Goal: Task Accomplishment & Management: Manage account settings

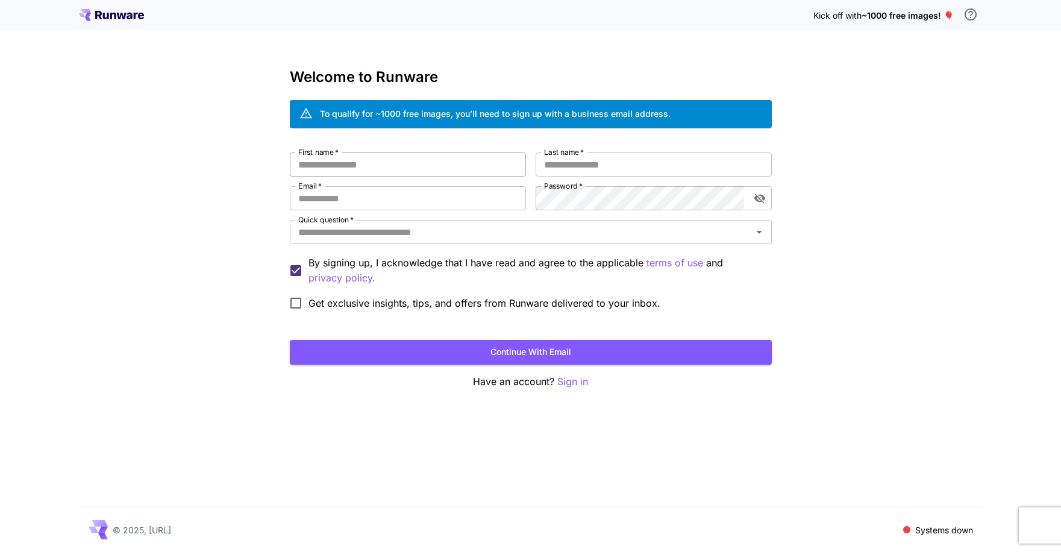
click at [414, 164] on input "First name   *" at bounding box center [408, 164] width 236 height 24
click at [539, 234] on input "Quick question   *" at bounding box center [520, 232] width 455 height 17
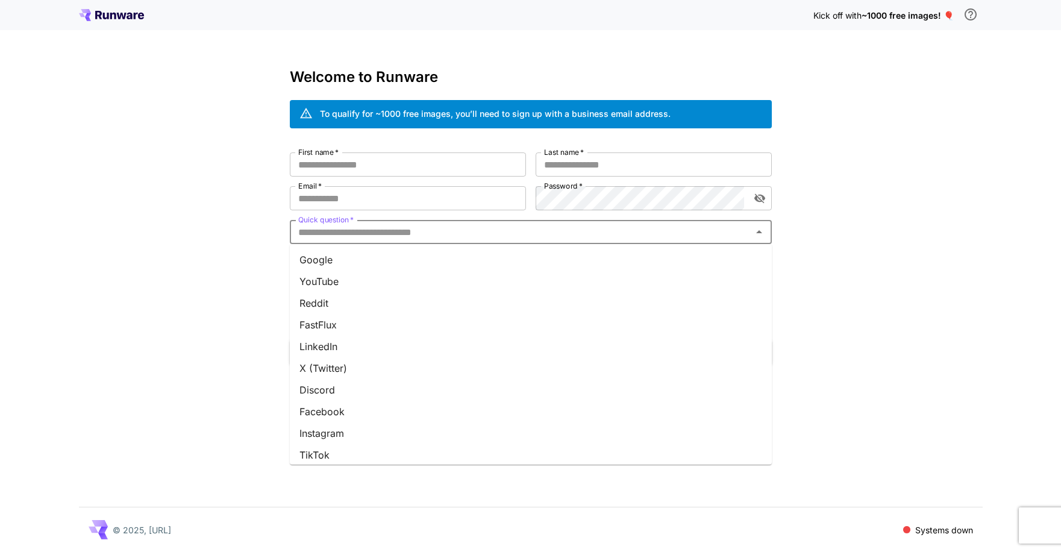
click at [472, 258] on li "Google" at bounding box center [531, 260] width 482 height 22
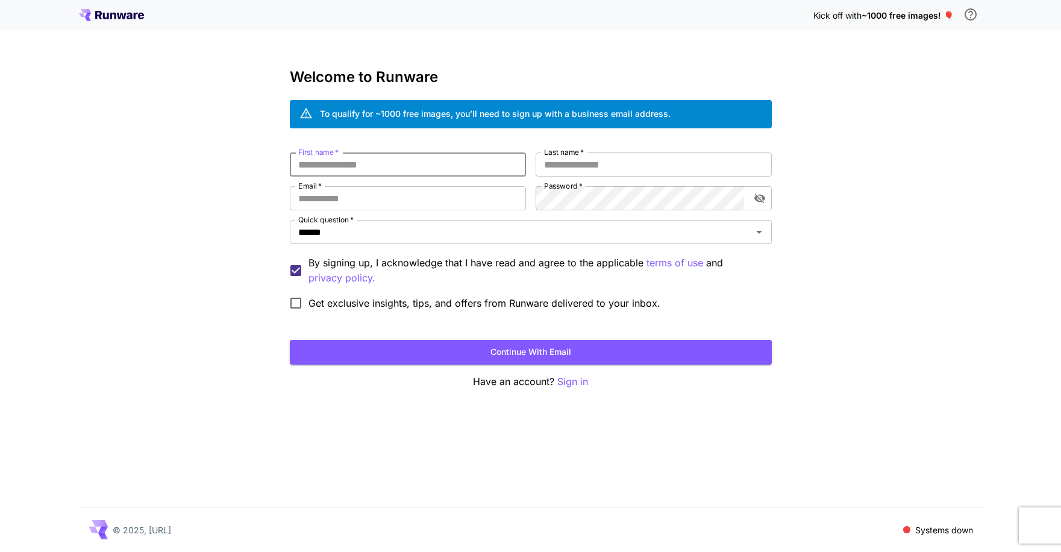
click at [345, 158] on input "First name   *" at bounding box center [408, 164] width 236 height 24
type input "**"
type input "*******"
click at [331, 195] on input "**********" at bounding box center [408, 198] width 236 height 24
type input "**********"
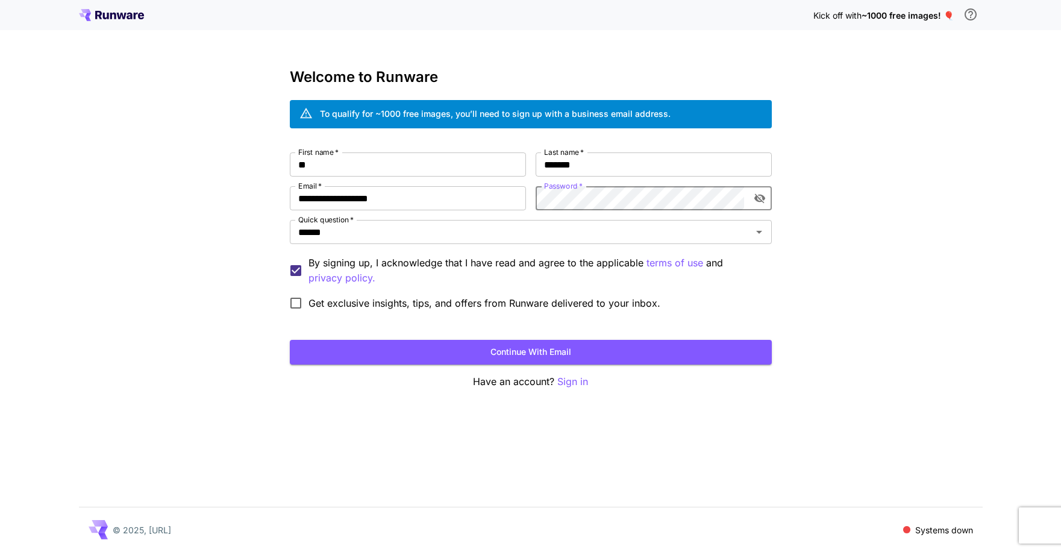
click at [761, 195] on icon "toggle password visibility" at bounding box center [759, 199] width 11 height 10
click at [760, 195] on icon "toggle password visibility" at bounding box center [759, 199] width 11 height 8
click at [438, 351] on button "Continue with email" at bounding box center [531, 352] width 482 height 25
click at [760, 199] on icon "toggle password visibility" at bounding box center [760, 198] width 12 height 12
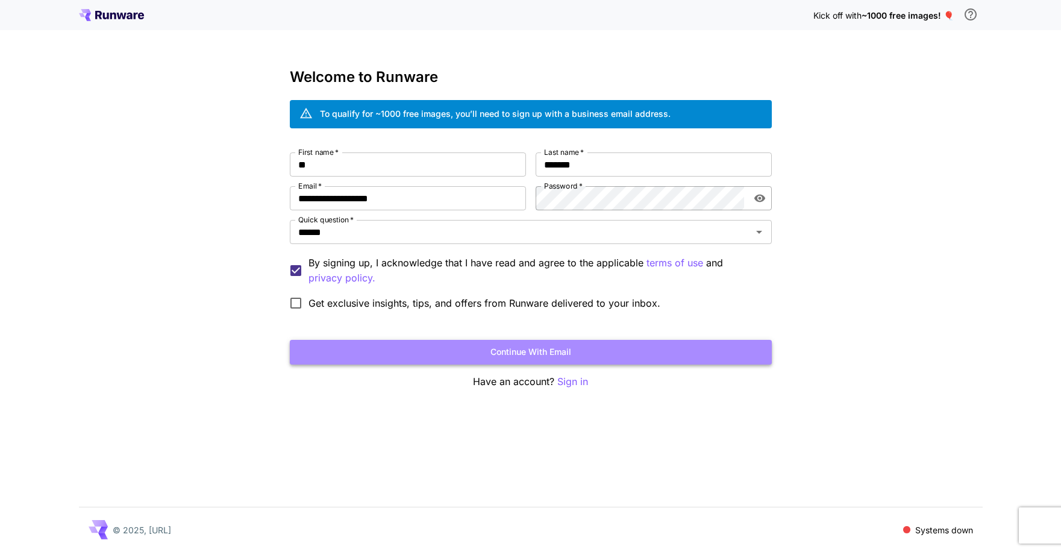
click at [564, 353] on button "Continue with email" at bounding box center [531, 352] width 482 height 25
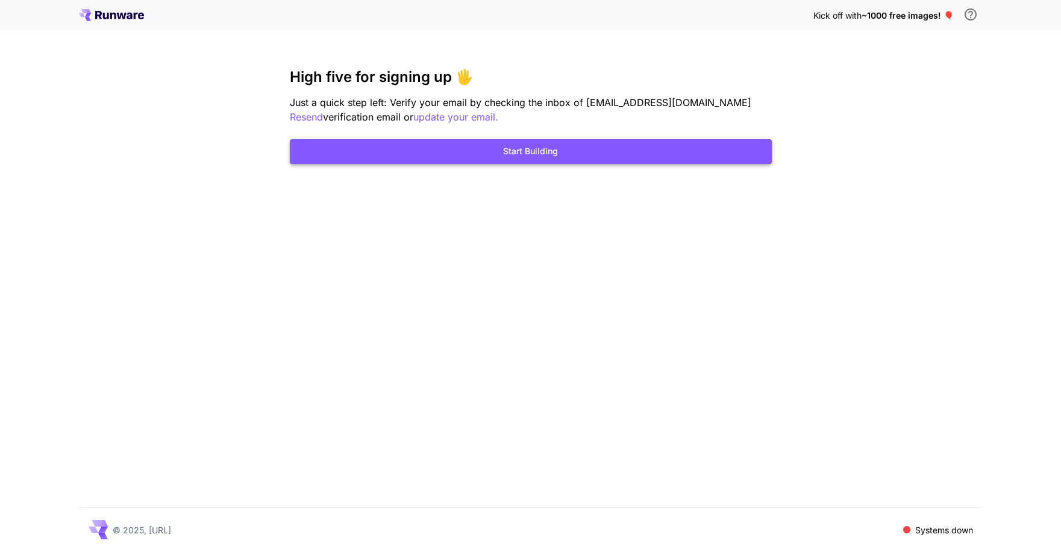
drag, startPoint x: 566, startPoint y: 170, endPoint x: 557, endPoint y: 159, distance: 14.2
click at [565, 170] on div "Kick off with ~1000 free images! 🎈 High five for signing up 🖐️ Just a quick ste…" at bounding box center [530, 276] width 1061 height 552
click at [557, 159] on button "Start Building" at bounding box center [531, 151] width 482 height 25
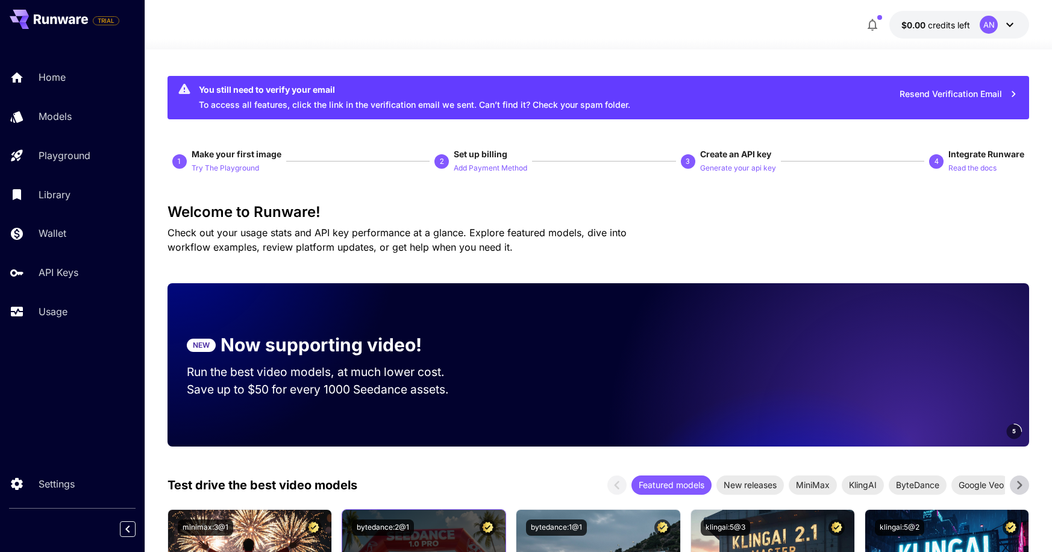
scroll to position [325, 0]
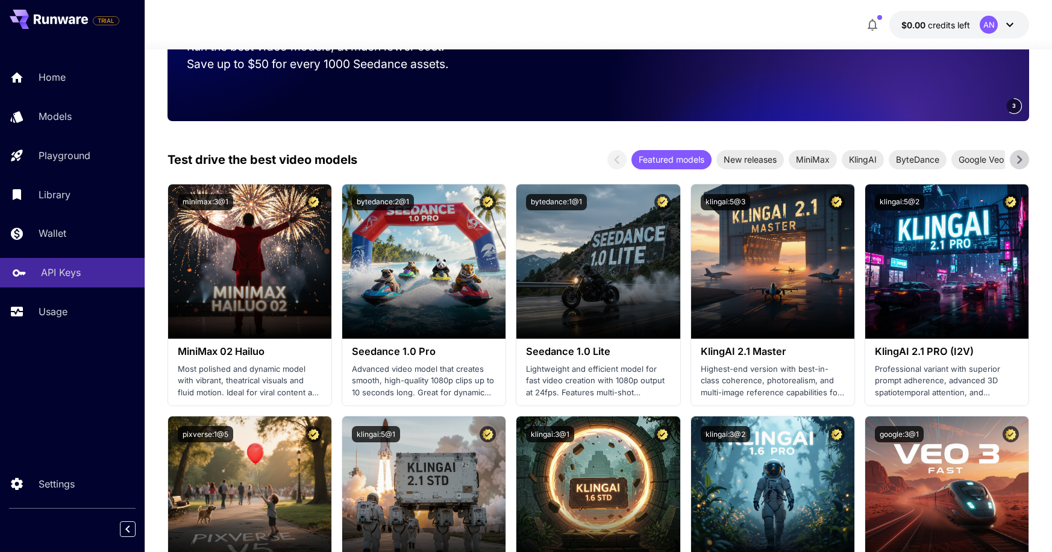
click at [67, 272] on p "API Keys" at bounding box center [61, 272] width 40 height 14
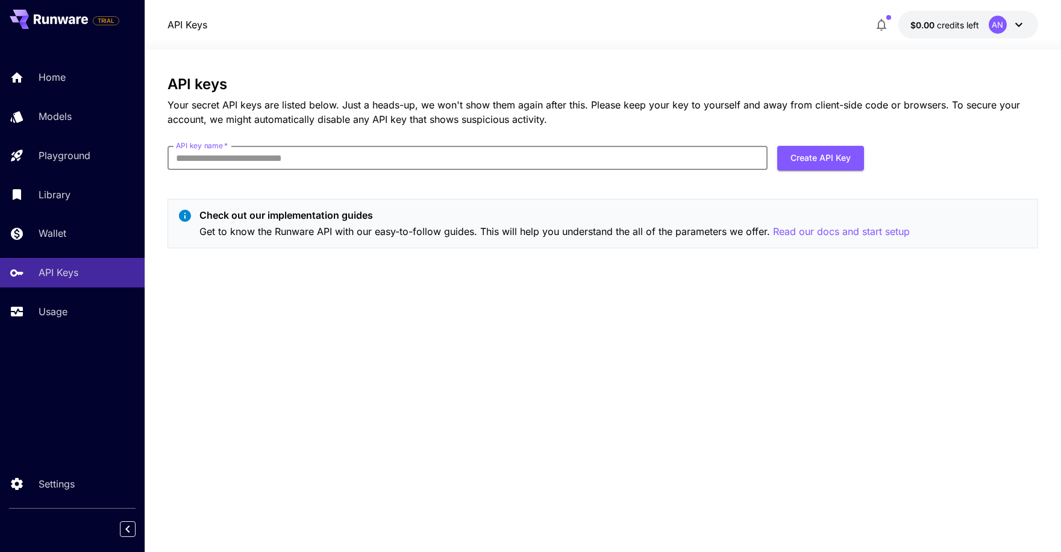
click at [429, 158] on input "API key name   *" at bounding box center [467, 158] width 600 height 24
click at [232, 154] on input "API key name   *" at bounding box center [467, 158] width 600 height 24
paste input "*******"
type input "*******"
click at [807, 162] on button "Create API Key" at bounding box center [820, 158] width 87 height 25
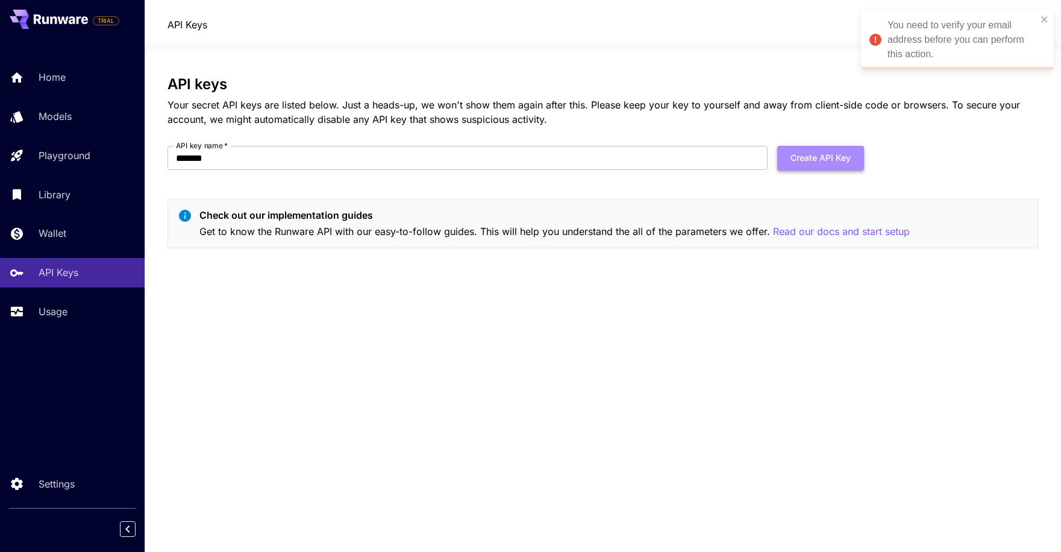
click at [801, 159] on button "Create API Key" at bounding box center [820, 158] width 87 height 25
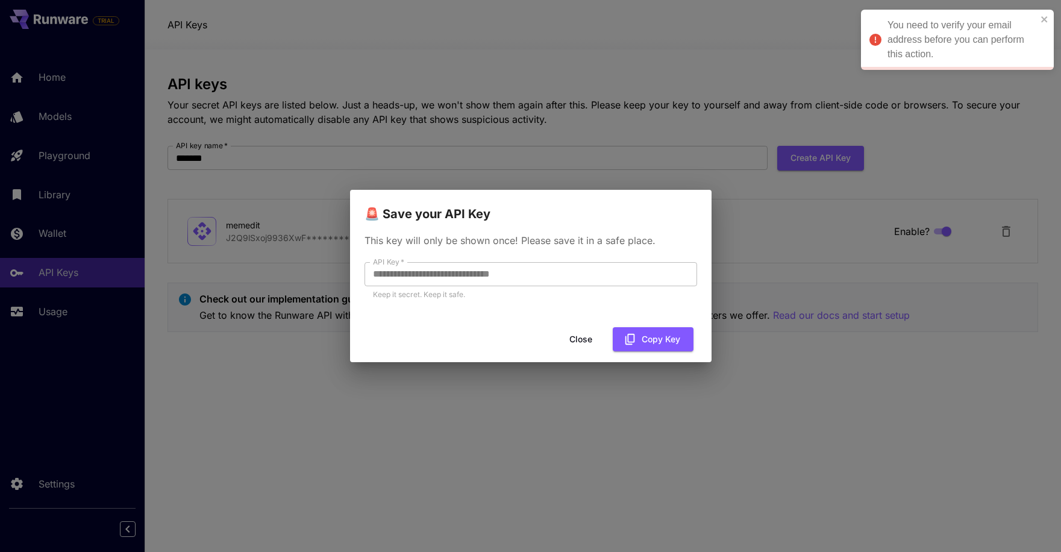
click at [524, 287] on div "**********" at bounding box center [530, 281] width 333 height 39
click at [649, 343] on button "Copy Key" at bounding box center [653, 339] width 81 height 25
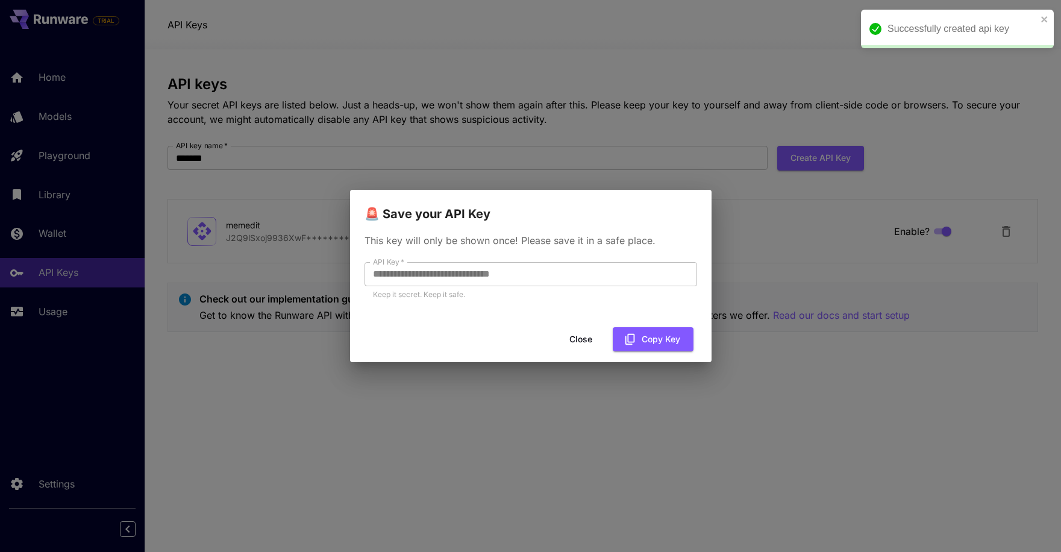
click at [584, 344] on button "Close" at bounding box center [581, 339] width 54 height 25
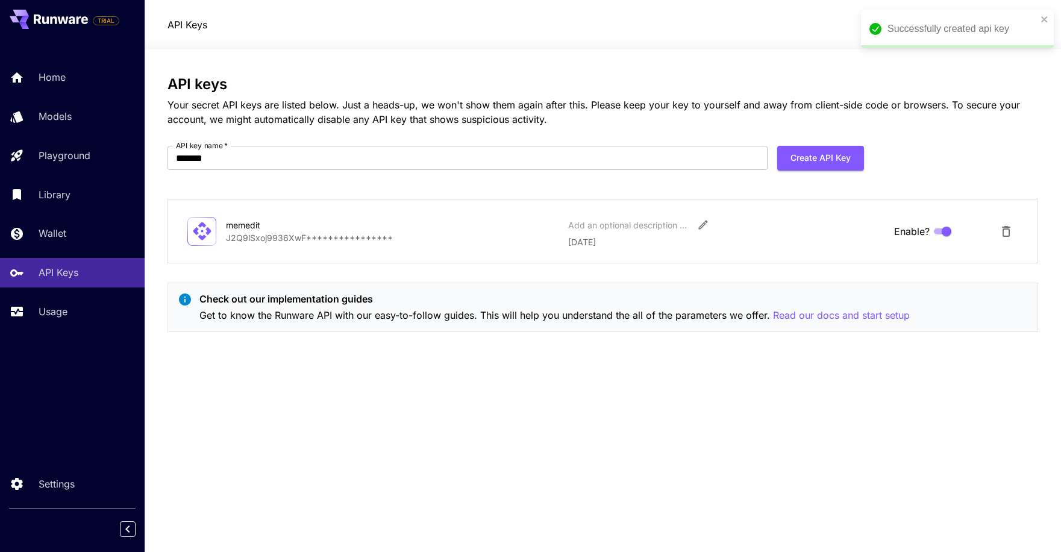
click at [363, 239] on p "**********" at bounding box center [392, 237] width 333 height 13
click at [701, 220] on icon "Edit" at bounding box center [703, 225] width 12 height 12
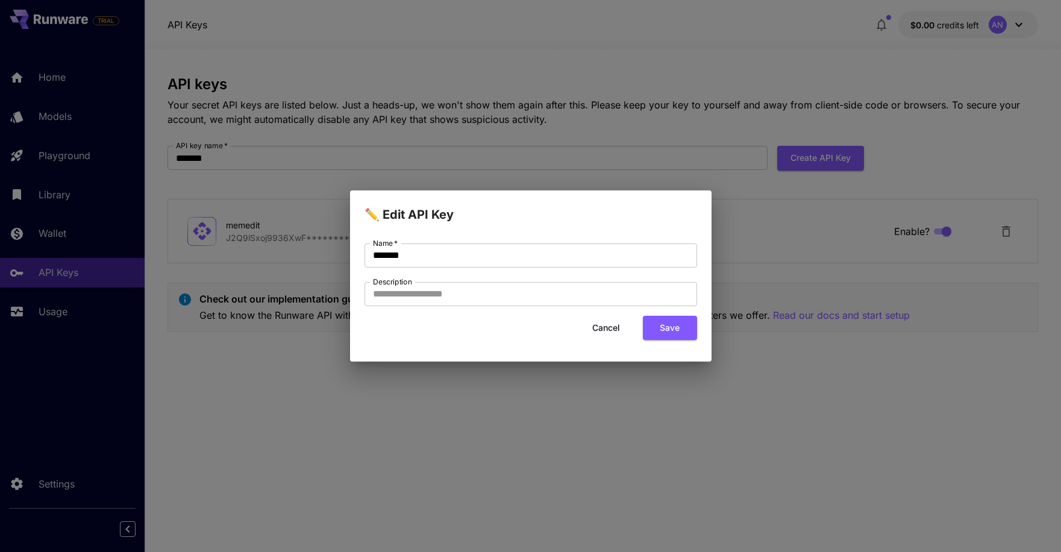
click at [808, 368] on div "✏️ Edit API Key Name   * ******* Name   * Description Description Cancel Save" at bounding box center [530, 276] width 1061 height 552
click at [607, 328] on button "Cancel" at bounding box center [606, 328] width 54 height 25
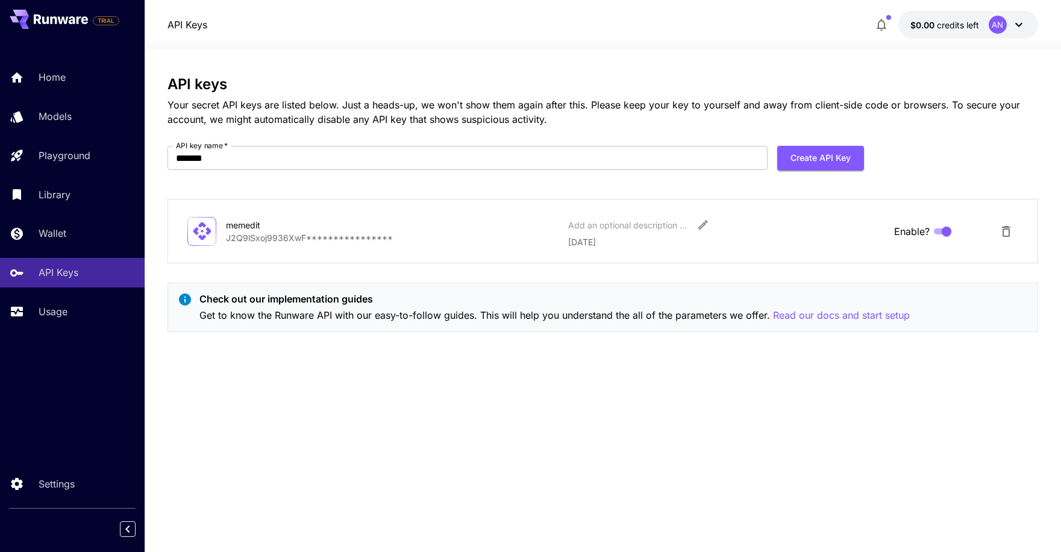
click at [1019, 27] on icon at bounding box center [1018, 24] width 14 height 14
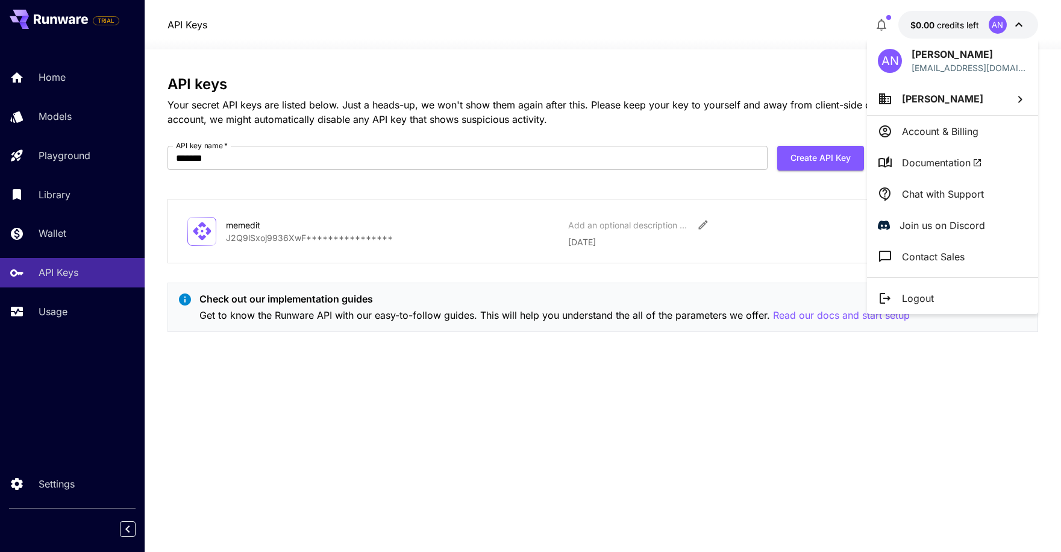
click at [1019, 24] on div at bounding box center [530, 276] width 1061 height 552
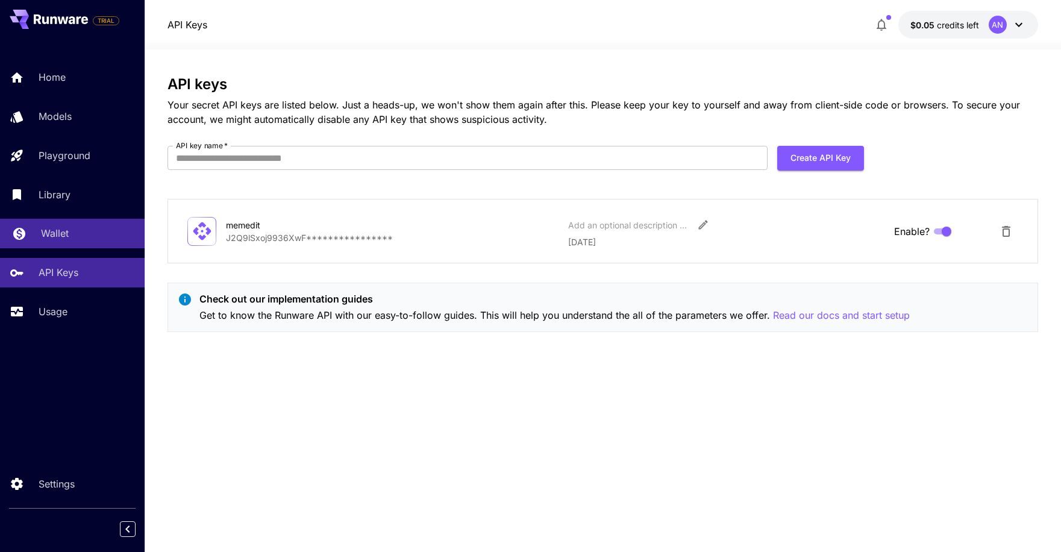
click at [62, 229] on p "Wallet" at bounding box center [55, 233] width 28 height 14
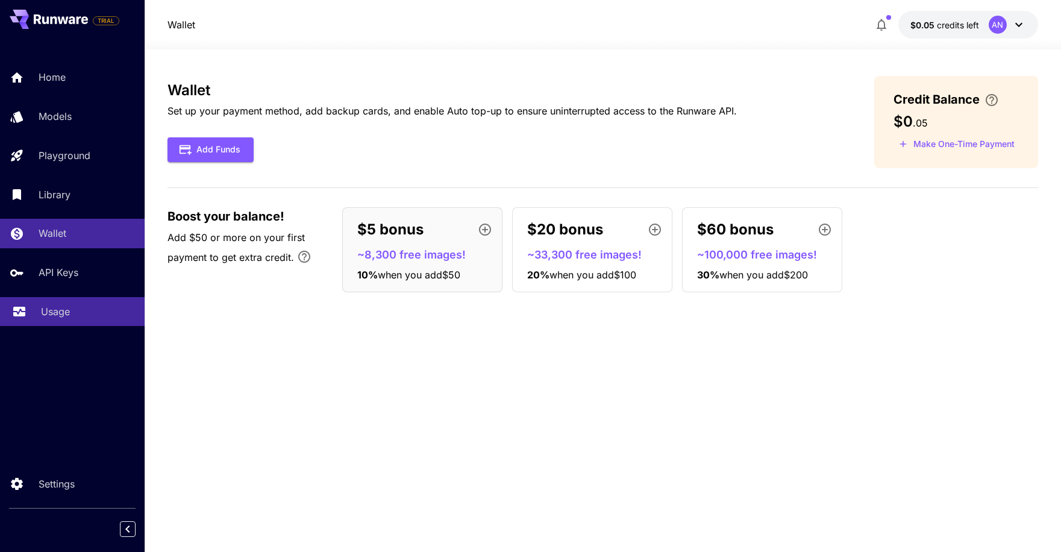
click at [57, 311] on p "Usage" at bounding box center [55, 311] width 29 height 14
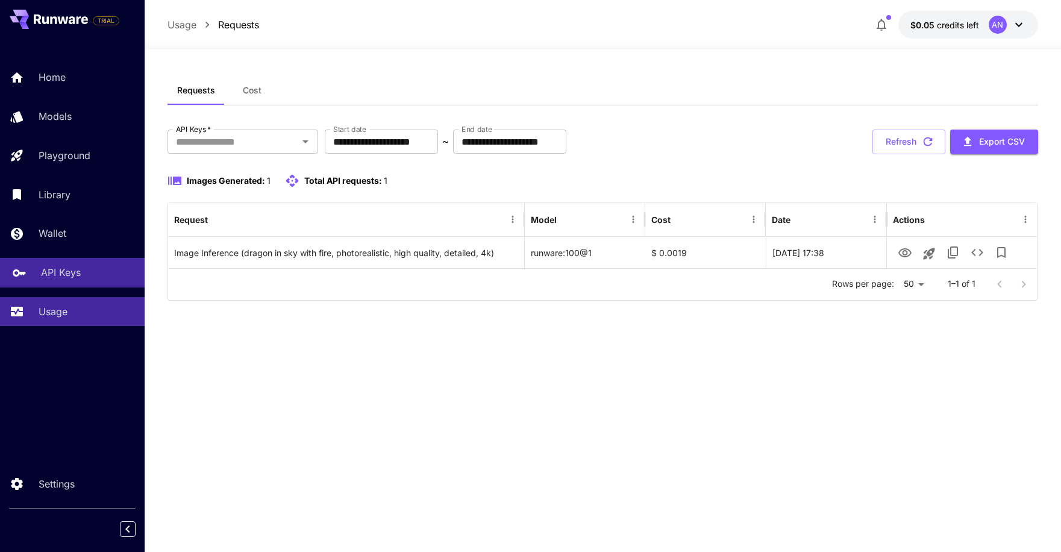
click at [67, 277] on p "API Keys" at bounding box center [61, 272] width 40 height 14
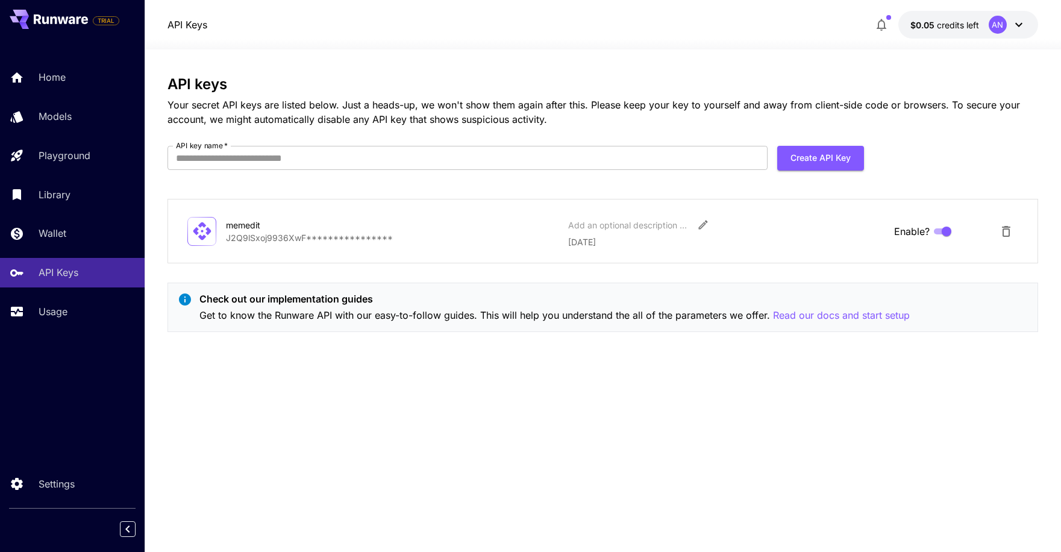
click at [67, 252] on div "Home Models Playground Library Wallet API Keys Usage" at bounding box center [72, 194] width 145 height 263
click at [69, 234] on div "Wallet" at bounding box center [88, 233] width 94 height 14
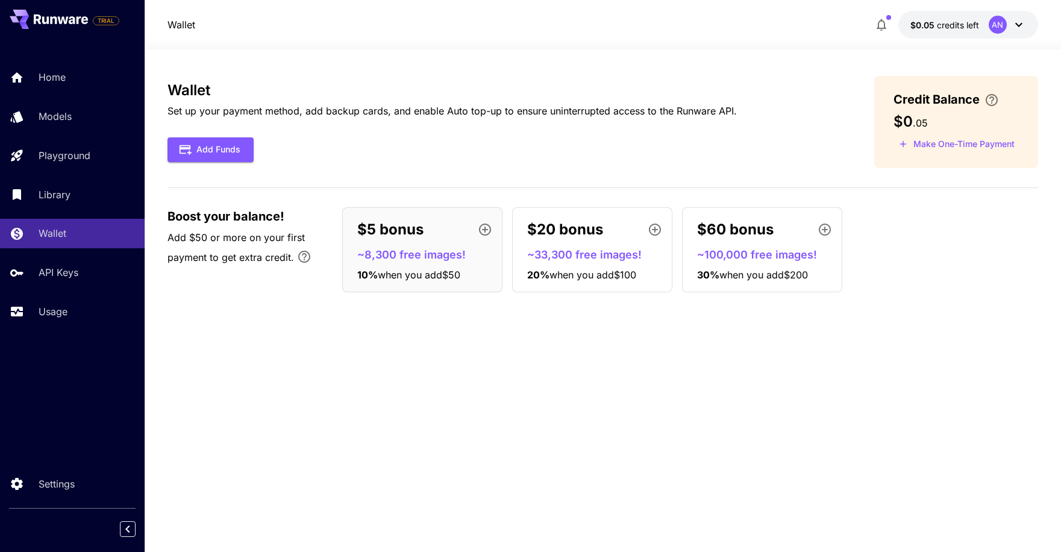
click at [882, 33] on button "button" at bounding box center [881, 25] width 24 height 24
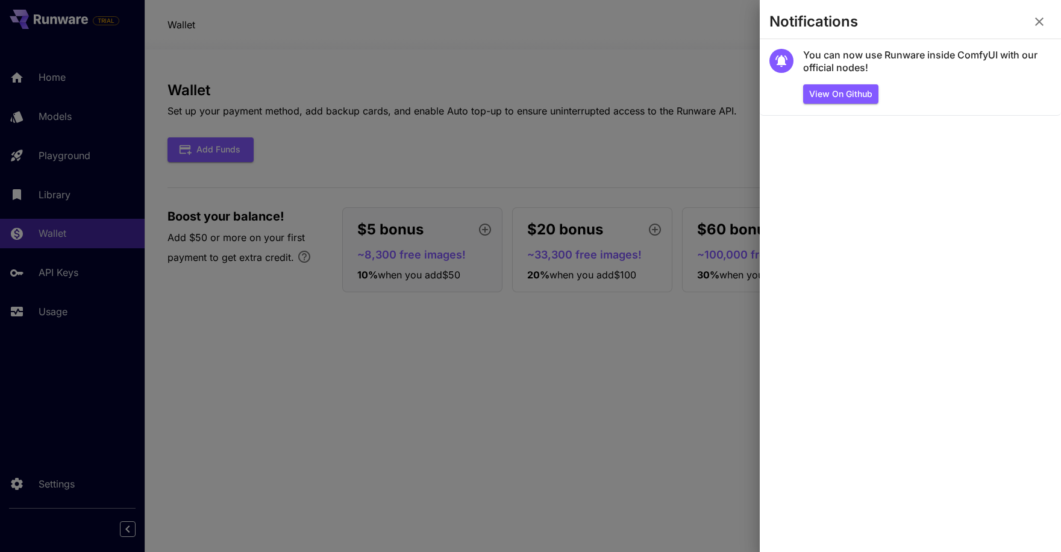
click at [550, 95] on div at bounding box center [530, 276] width 1061 height 552
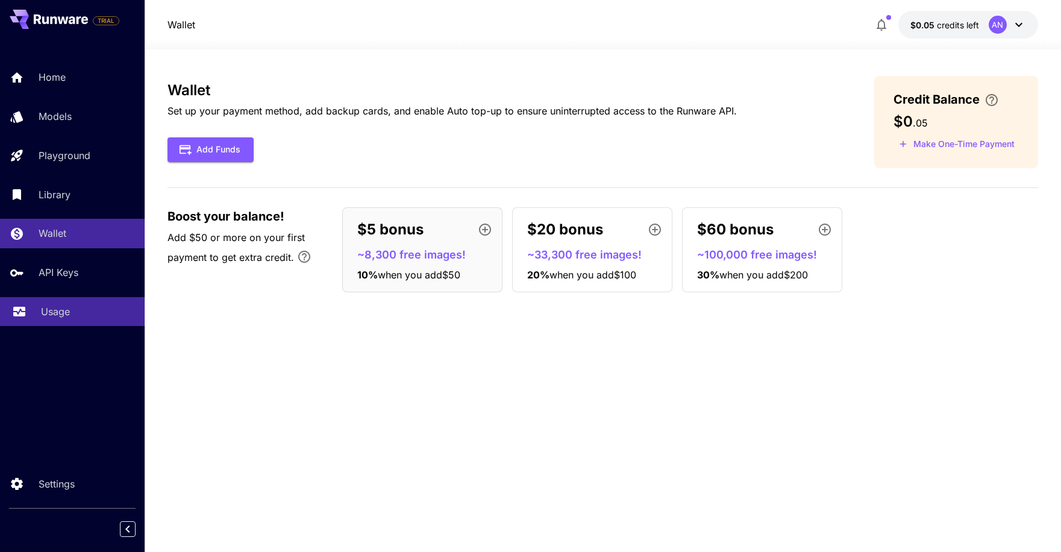
click at [66, 309] on p "Usage" at bounding box center [55, 311] width 29 height 14
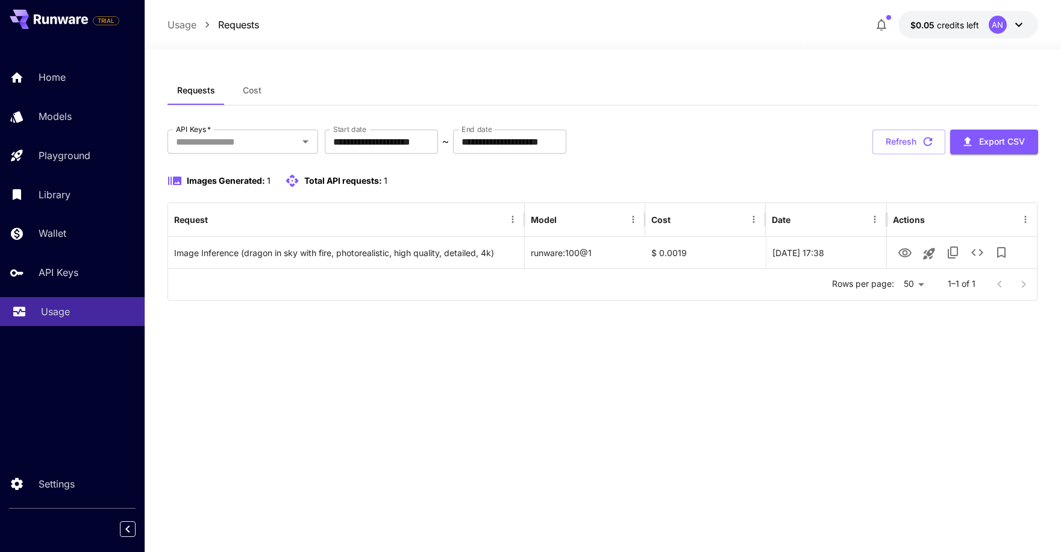
click at [84, 304] on div "Usage" at bounding box center [88, 311] width 94 height 14
click at [75, 281] on link "API Keys" at bounding box center [72, 273] width 145 height 30
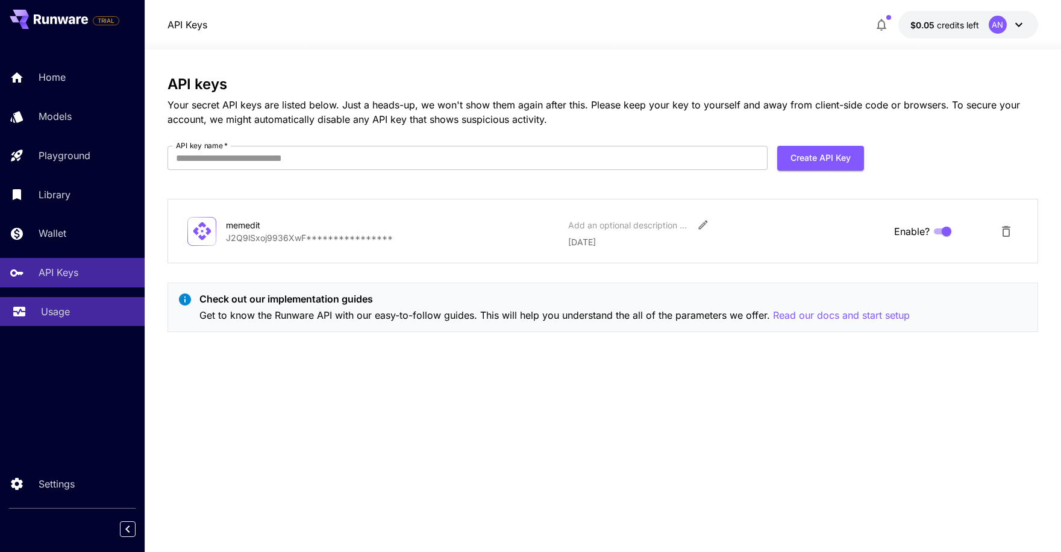
click at [70, 316] on div "Usage" at bounding box center [88, 311] width 94 height 14
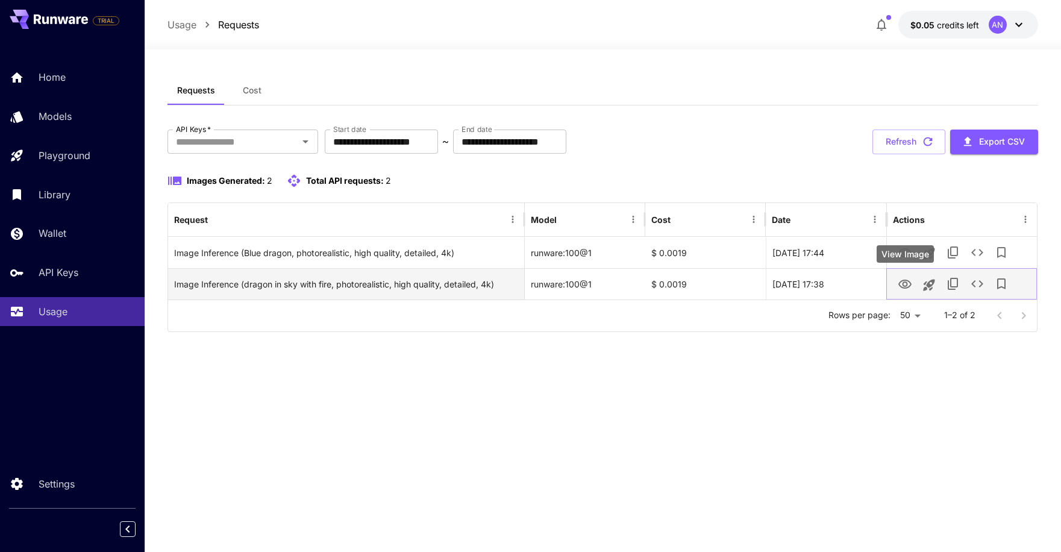
click at [902, 283] on icon "View Image" at bounding box center [904, 284] width 13 height 9
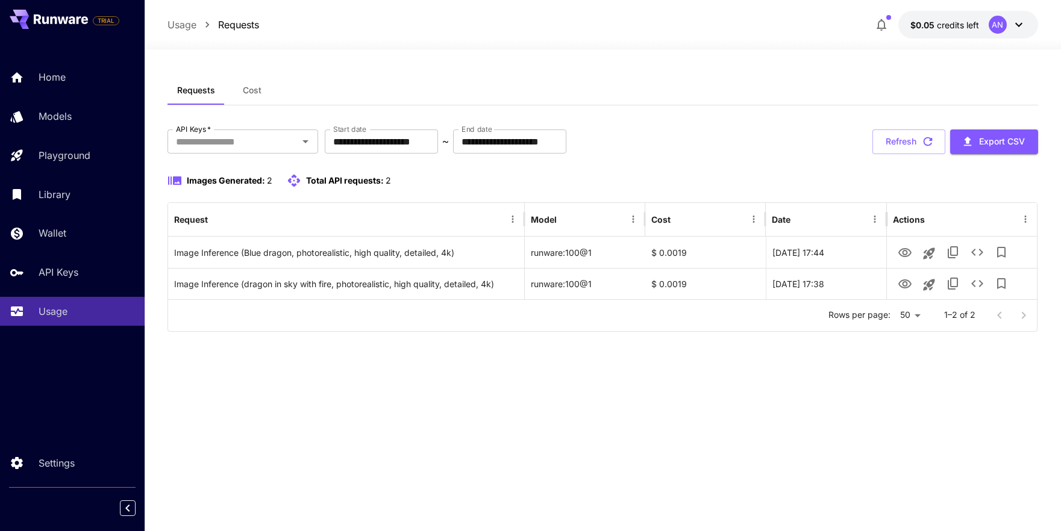
click at [251, 39] on div at bounding box center [603, 42] width 916 height 14
